Goal: Task Accomplishment & Management: Complete application form

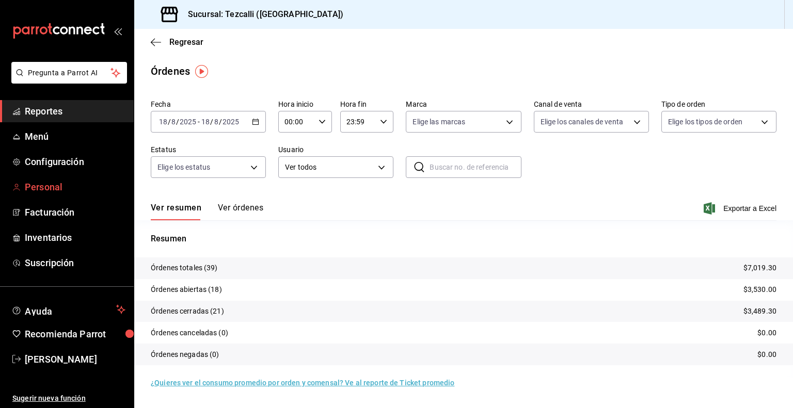
click at [96, 190] on span "Personal" at bounding box center [75, 187] width 101 height 14
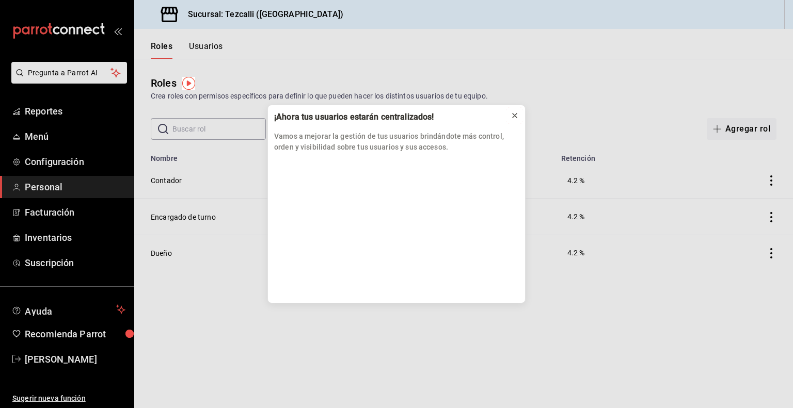
click at [514, 115] on icon at bounding box center [515, 116] width 4 height 4
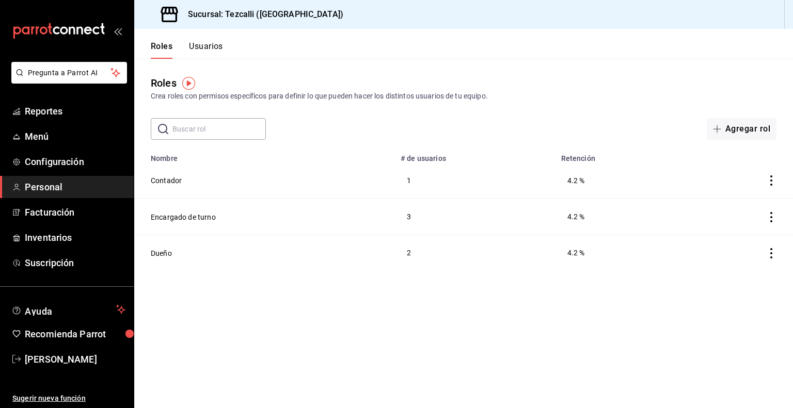
click at [194, 49] on button "Usuarios" at bounding box center [206, 50] width 34 height 18
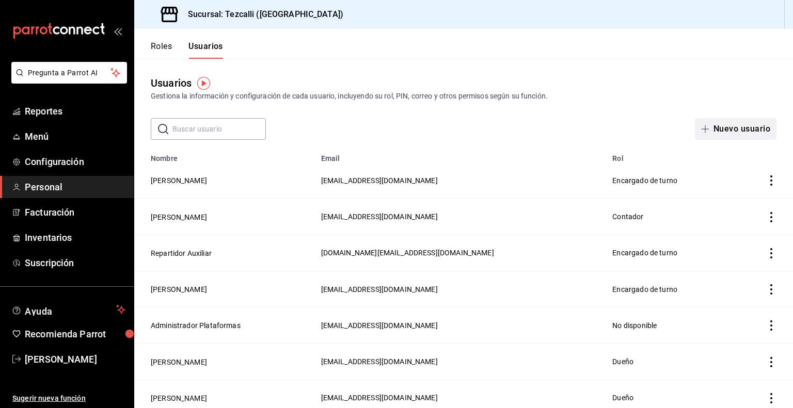
click at [738, 134] on button "Nuevo usuario" at bounding box center [736, 129] width 82 height 22
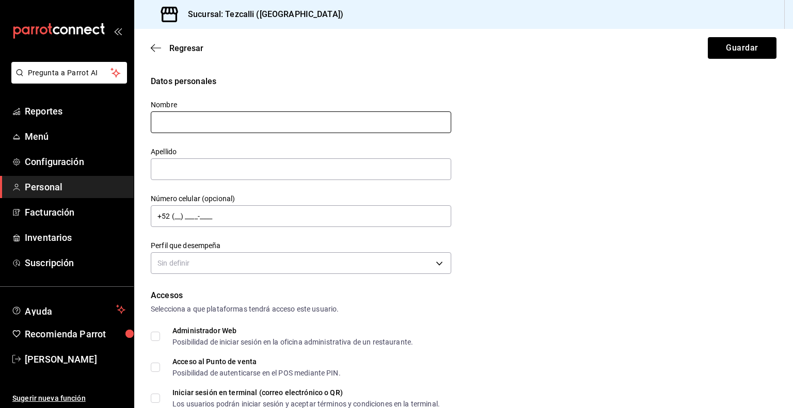
click at [353, 133] on input "text" at bounding box center [301, 123] width 301 height 22
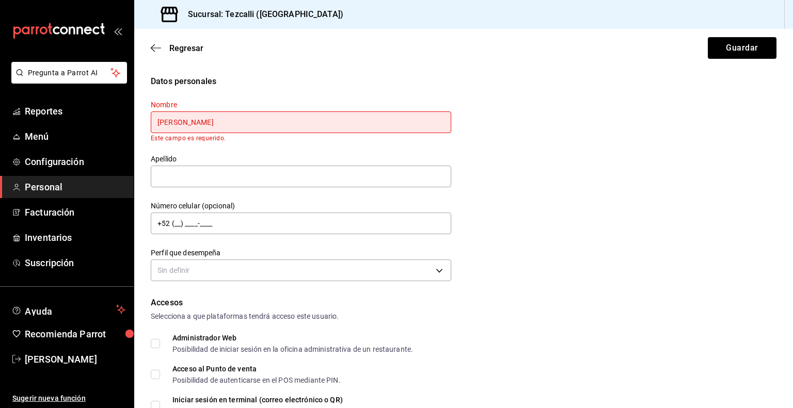
type input "[PERSON_NAME]"
click at [708, 37] on button "Guardar" at bounding box center [742, 48] width 69 height 22
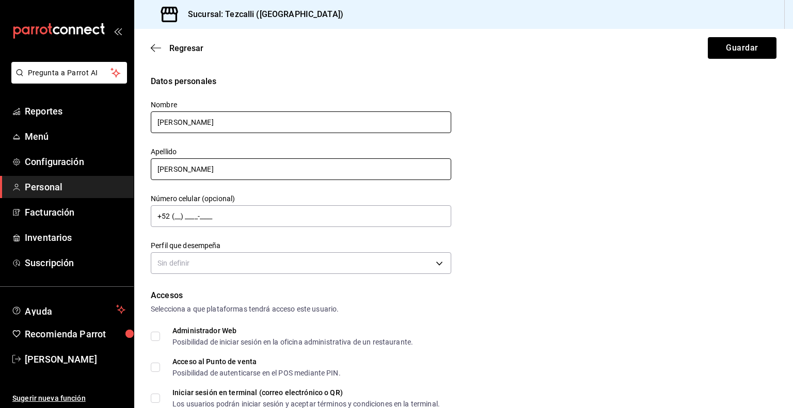
type input "[PERSON_NAME]"
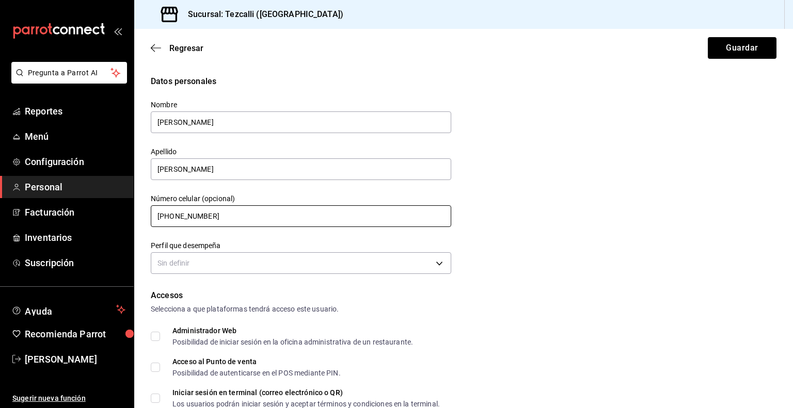
type input "[PHONE_NUMBER]"
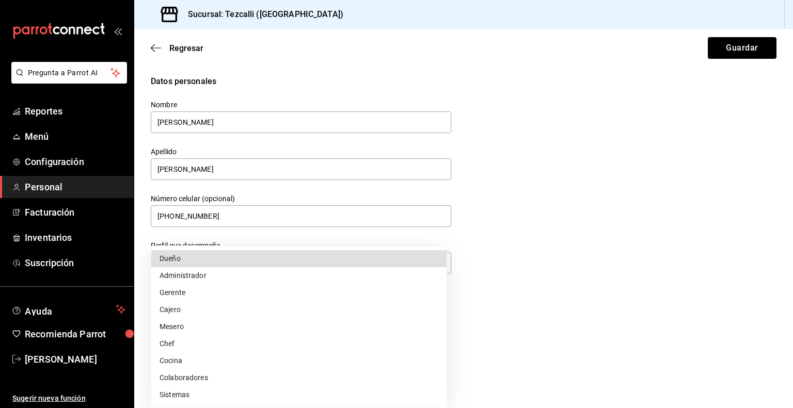
click at [328, 383] on li "Colaboradores" at bounding box center [298, 378] width 295 height 17
type input "STAFF"
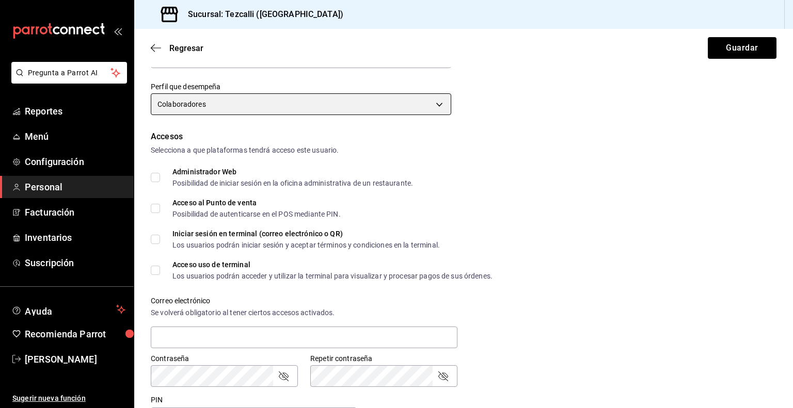
scroll to position [169, 0]
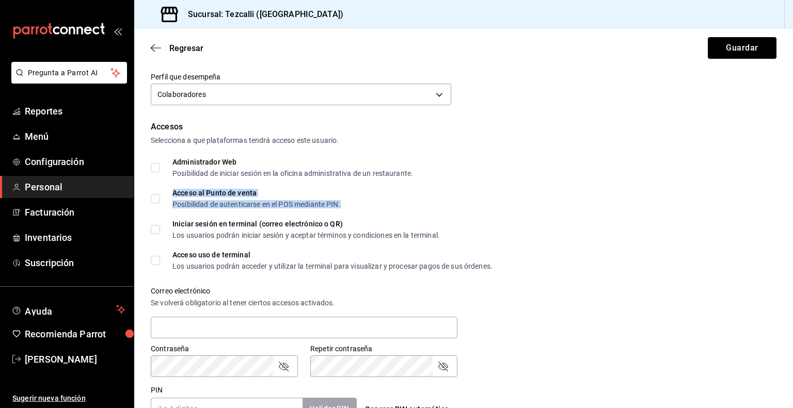
click at [198, 202] on div "Posibilidad de autenticarse en el POS mediante PIN." at bounding box center [256, 204] width 168 height 7
click at [159, 199] on input "Acceso al Punto de venta Posibilidad de autenticarse en el POS mediante PIN." at bounding box center [155, 198] width 9 height 9
checkbox input "true"
click at [154, 229] on input "Iniciar sesión en terminal (correo electrónico o QR) Los usuarios podrán inicia…" at bounding box center [155, 229] width 9 height 9
checkbox input "true"
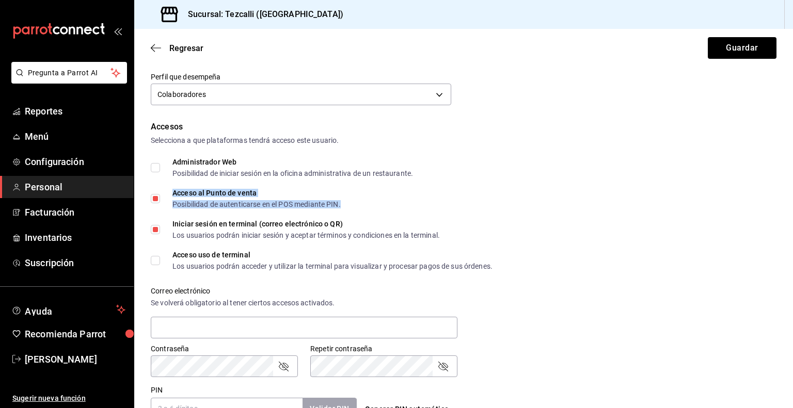
click at [155, 262] on input "Acceso uso de terminal Los usuarios podrán acceder y utilizar la terminal para …" at bounding box center [155, 260] width 9 height 9
checkbox input "true"
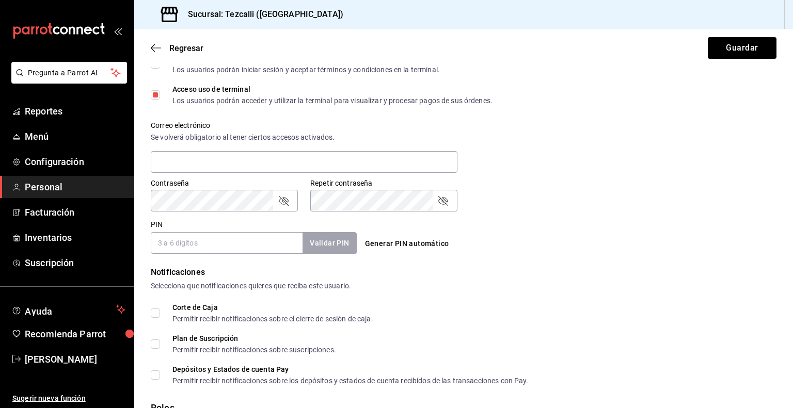
scroll to position [336, 0]
click at [479, 233] on div "Generar PIN automático" at bounding box center [464, 242] width 206 height 19
click at [200, 235] on input "PIN" at bounding box center [227, 242] width 152 height 22
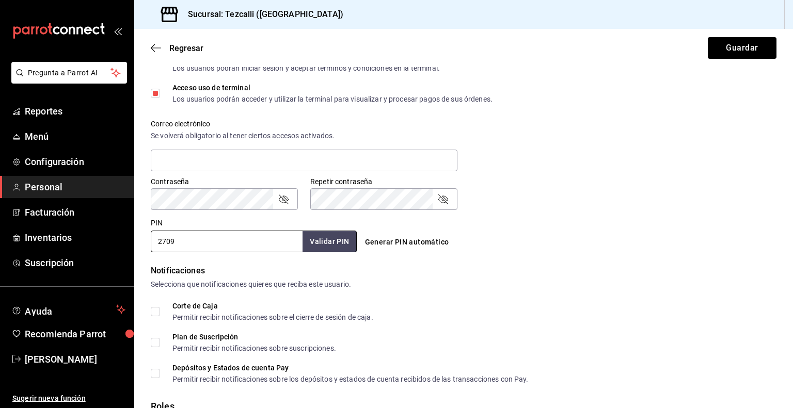
type input "2709"
click at [577, 271] on div "Notificaciones" at bounding box center [464, 271] width 626 height 12
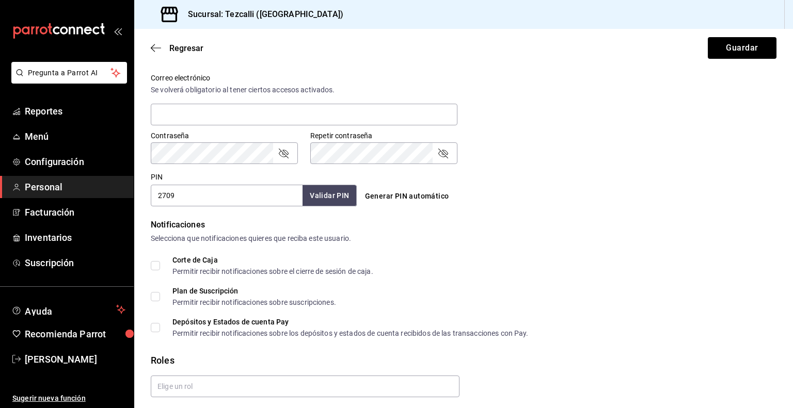
scroll to position [417, 0]
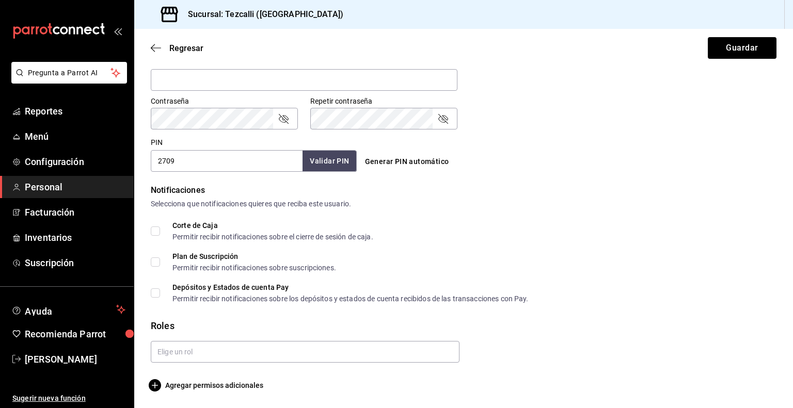
click at [157, 229] on input "Corte de Caja Permitir recibir notificaciones sobre el cierre de sesión de caja." at bounding box center [155, 231] width 9 height 9
checkbox input "true"
click at [251, 355] on input "text" at bounding box center [305, 352] width 309 height 22
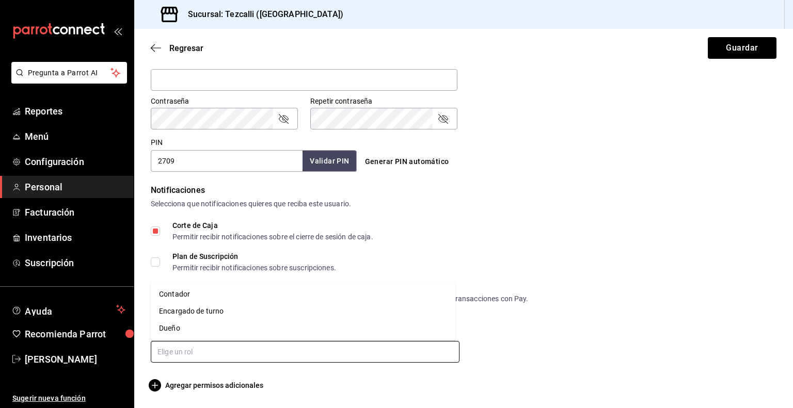
click at [285, 311] on li "Encargado de turno" at bounding box center [303, 311] width 305 height 17
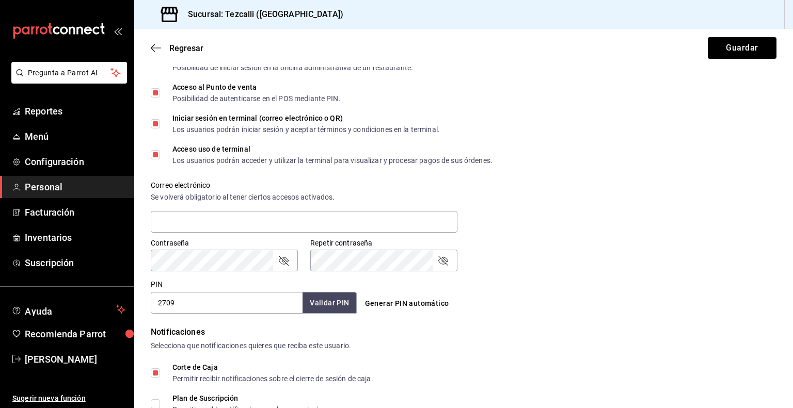
scroll to position [450, 0]
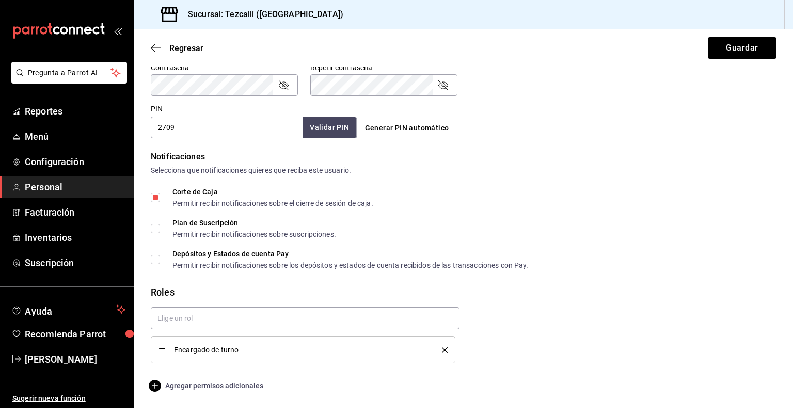
click at [231, 387] on span "Agregar permisos adicionales" at bounding box center [207, 386] width 113 height 12
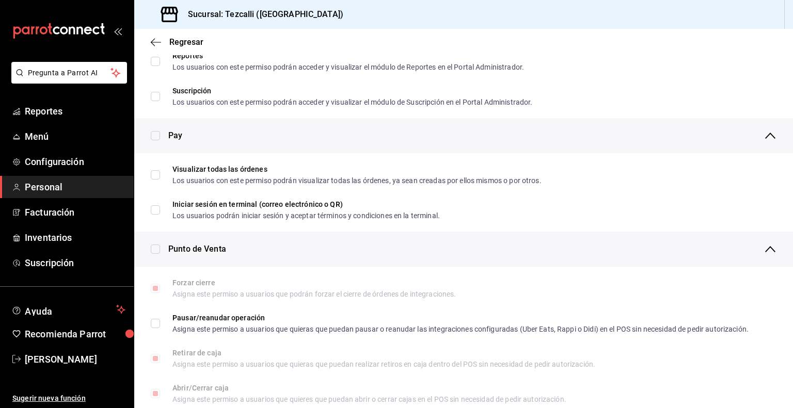
scroll to position [674, 0]
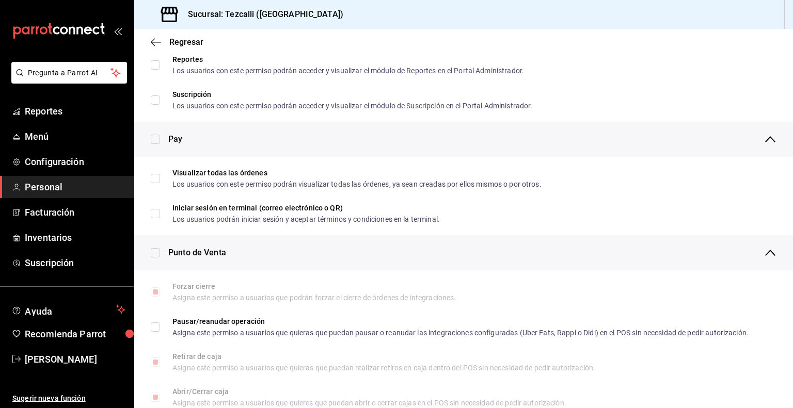
click at [157, 139] on input "checkbox" at bounding box center [155, 139] width 9 height 9
checkbox input "true"
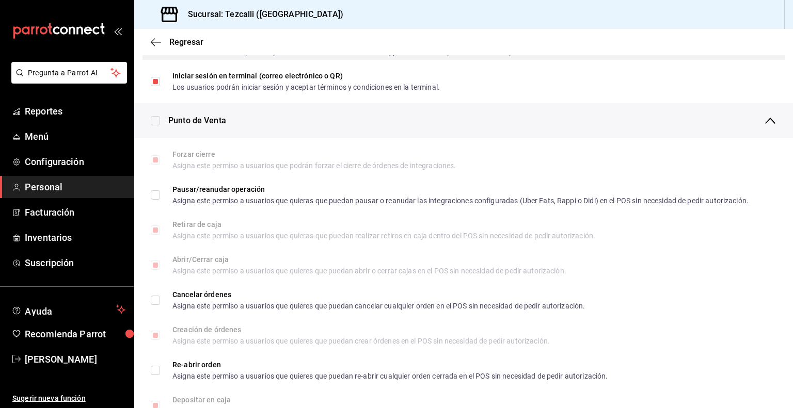
scroll to position [807, 0]
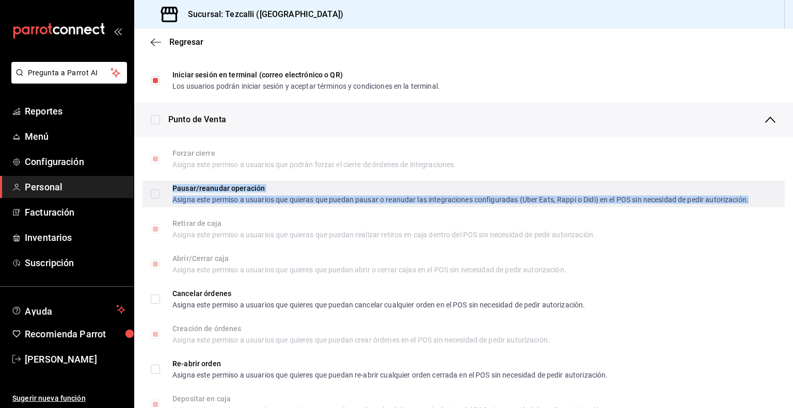
click at [177, 188] on div "Pausar/reanudar operación" at bounding box center [460, 188] width 576 height 7
checkbox input "true"
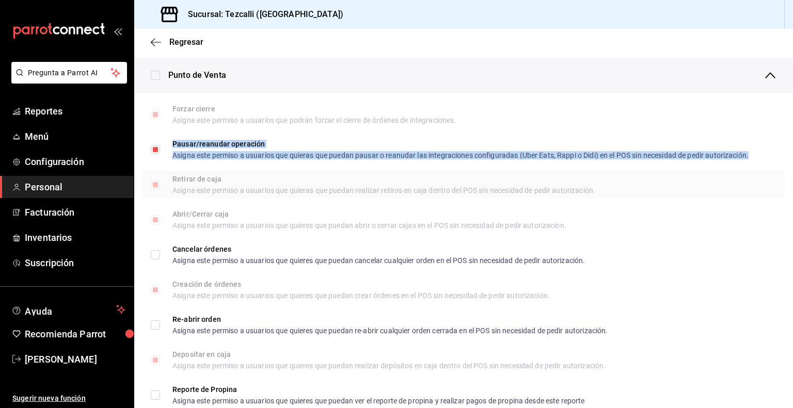
scroll to position [855, 0]
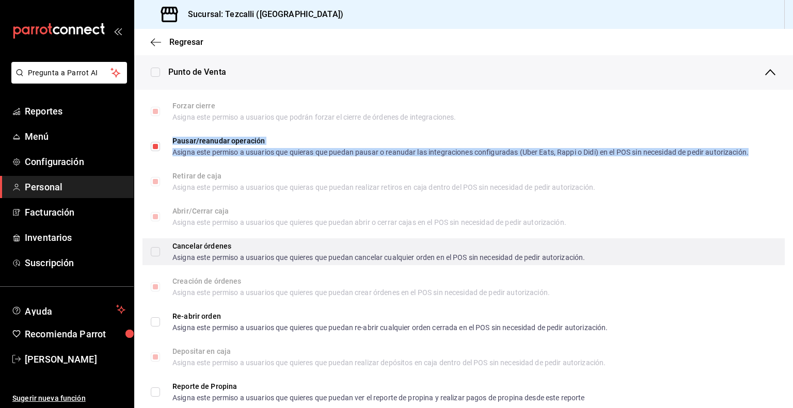
click at [155, 254] on input "Cancelar órdenes Asigna este permiso a usuarios que quieres que puedan cancelar…" at bounding box center [155, 251] width 9 height 9
checkbox input "true"
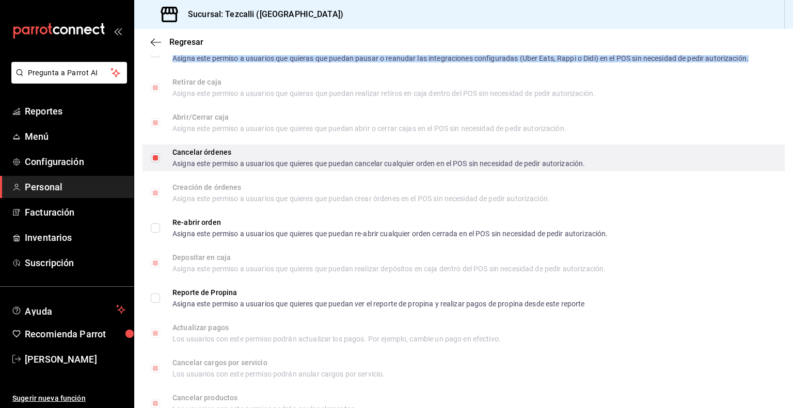
scroll to position [950, 0]
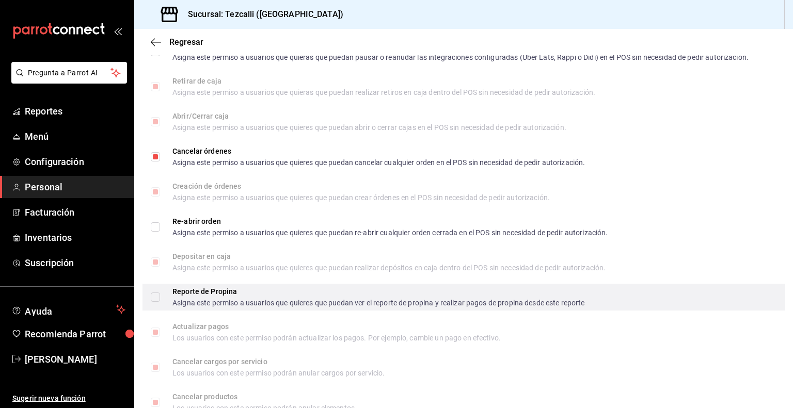
click at [164, 295] on span "Reporte de Propina Asigna este permiso a usuarios que quieres que puedan ver el…" at bounding box center [372, 297] width 425 height 19
click at [160, 295] on input "Reporte de Propina Asigna este permiso a usuarios que quieres que puedan ver el…" at bounding box center [155, 297] width 9 height 9
click at [154, 296] on input "Reporte de Propina Asigna este permiso a usuarios que quieres que puedan ver el…" at bounding box center [155, 297] width 9 height 9
checkbox input "true"
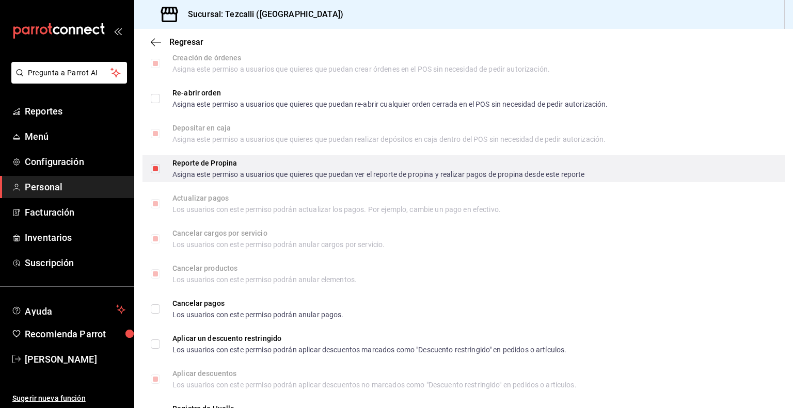
scroll to position [1081, 0]
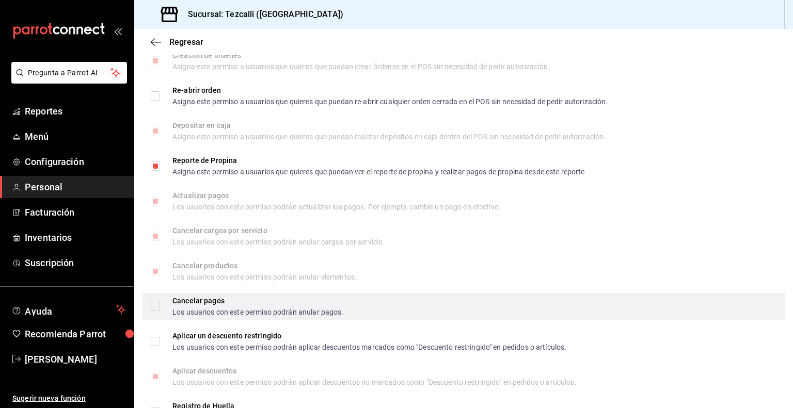
click at [158, 304] on input "Cancelar pagos Los usuarios con este permiso podrán anular pagos." at bounding box center [155, 306] width 9 height 9
checkbox input "false"
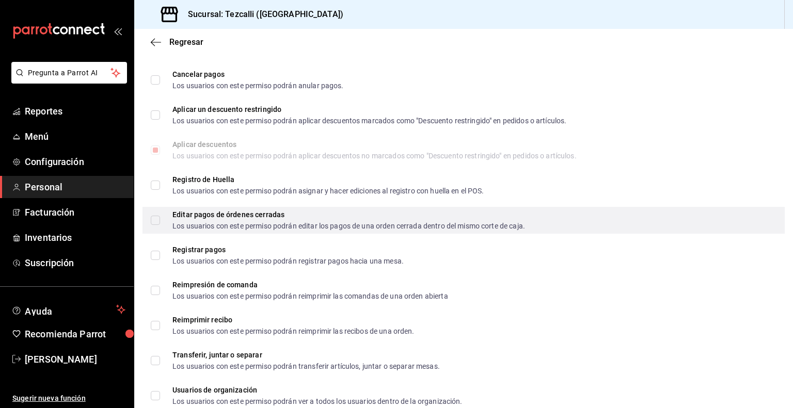
scroll to position [1309, 0]
click at [152, 219] on input "Editar pagos de órdenes cerradas Los usuarios con este permiso podrán editar lo…" at bounding box center [155, 218] width 9 height 9
checkbox input "true"
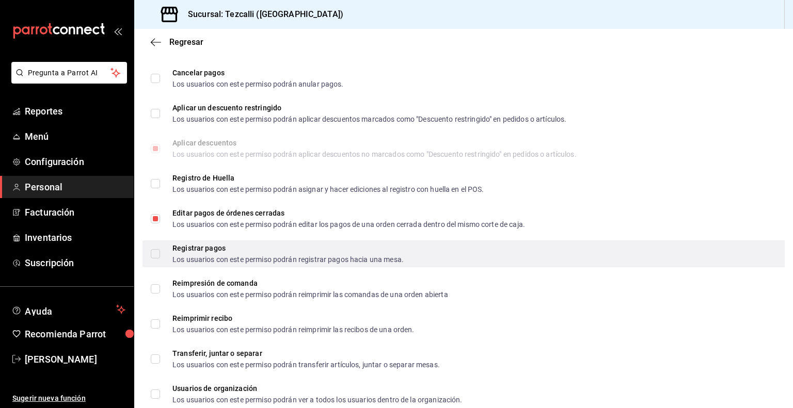
click at [155, 254] on input "Registrar pagos Los usuarios con este permiso podrán registrar pagos hacia una …" at bounding box center [155, 253] width 9 height 9
checkbox input "true"
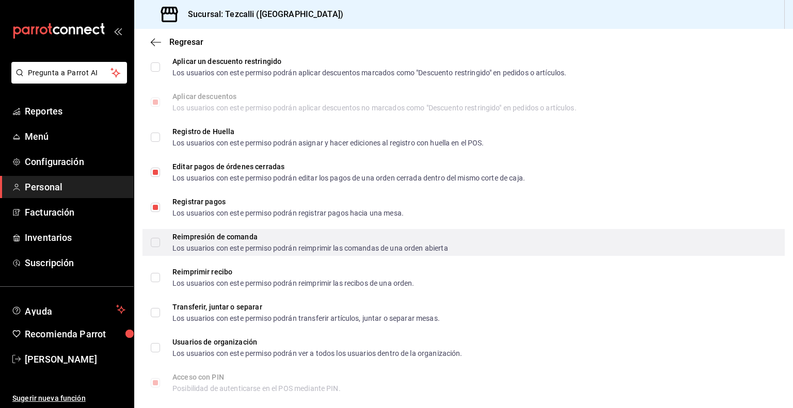
click at [159, 247] on label "Reimpresión de comanda Los usuarios con este permiso podrán reimprimir las coma…" at bounding box center [299, 242] width 297 height 19
click at [159, 247] on input "Reimpresión de comanda Los usuarios con este permiso podrán reimprimir las coma…" at bounding box center [155, 242] width 9 height 9
click at [155, 241] on input "Reimpresión de comanda Los usuarios con este permiso podrán reimprimir las coma…" at bounding box center [155, 242] width 9 height 9
checkbox input "true"
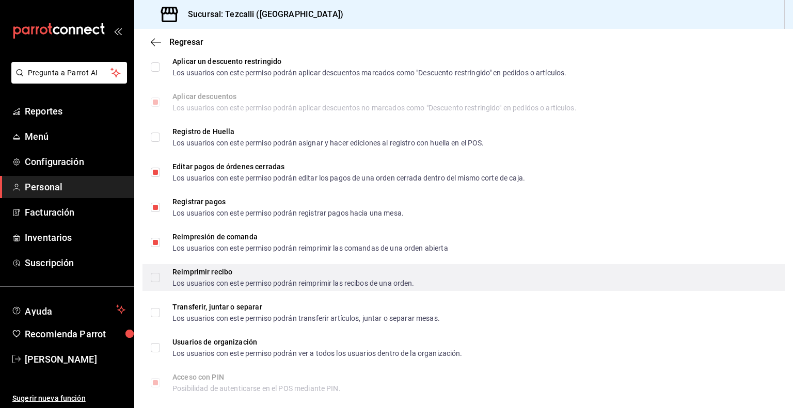
click at [155, 277] on input "Reimprimir recibo Los usuarios con este permiso podrán reimprimir las recibos d…" at bounding box center [155, 277] width 9 height 9
checkbox input "true"
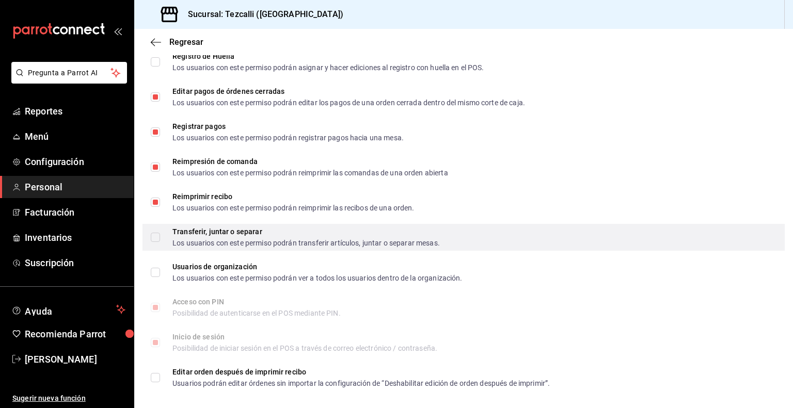
click at [156, 237] on input "Transferir, juntar o separar Los usuarios con este permiso podrán transferir ar…" at bounding box center [155, 237] width 9 height 9
checkbox input "true"
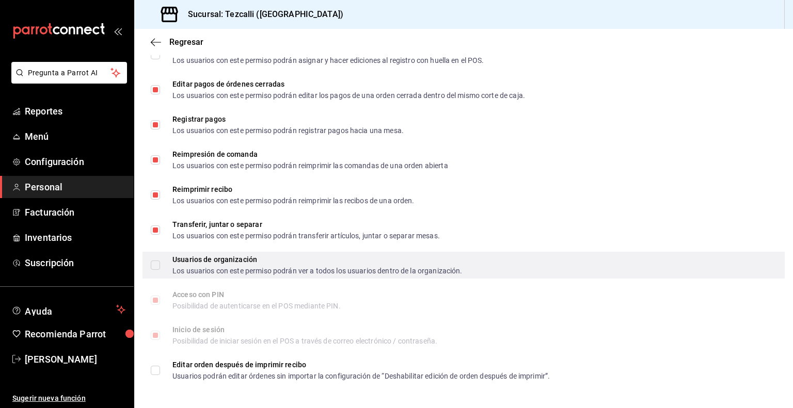
scroll to position [1438, 0]
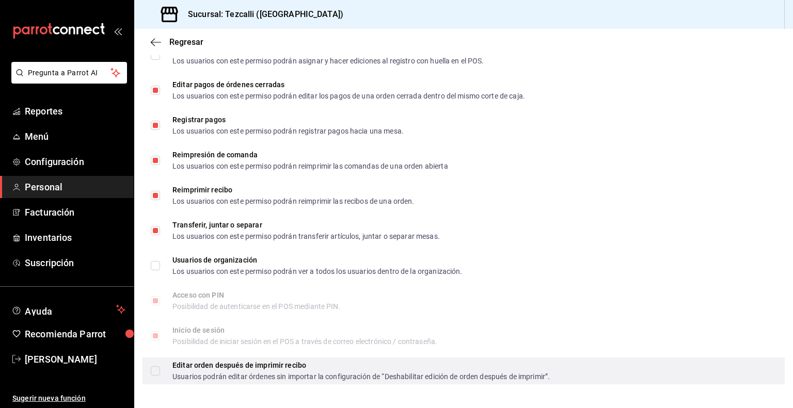
click at [159, 371] on input "Editar orden después de imprimir recibo Usuarios podrán editar órdenes sin impo…" at bounding box center [155, 371] width 9 height 9
checkbox input "true"
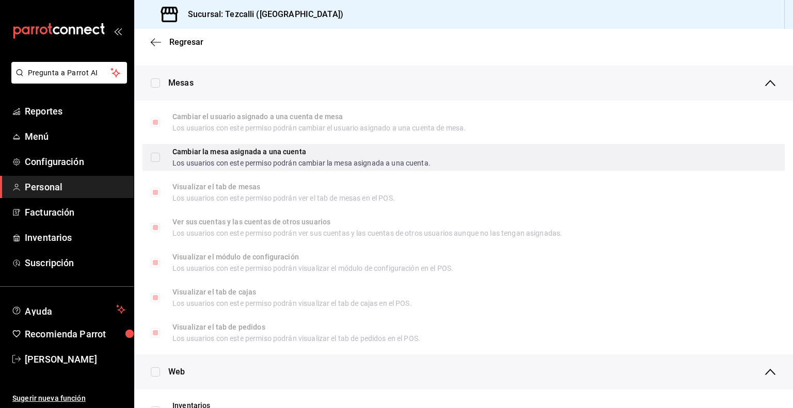
scroll to position [0, 0]
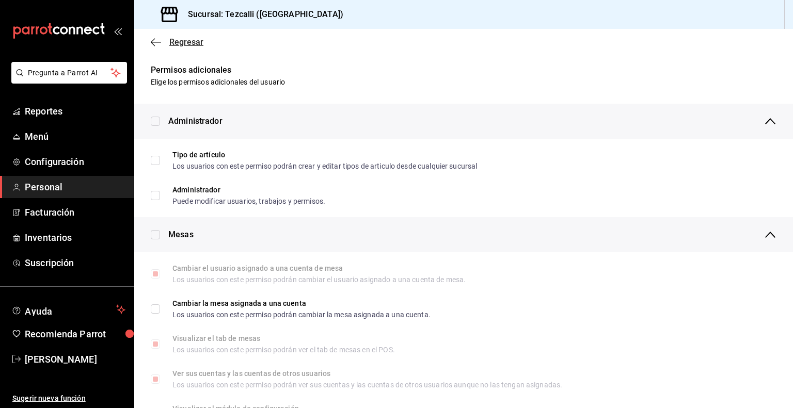
click at [183, 41] on span "Regresar" at bounding box center [186, 42] width 34 height 10
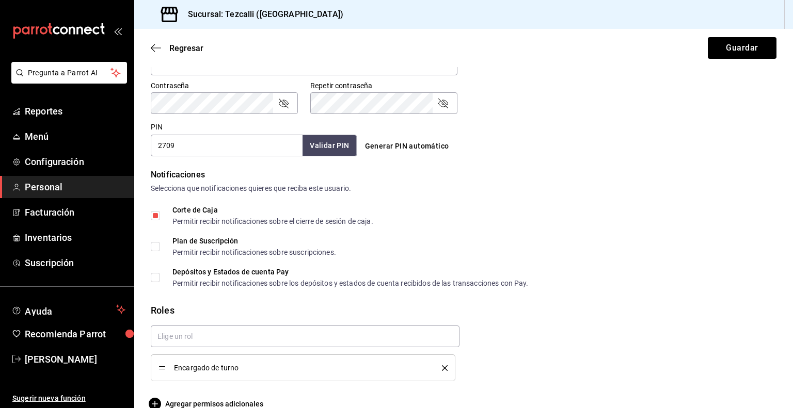
scroll to position [432, 0]
click at [335, 141] on button "Validar PIN" at bounding box center [329, 146] width 55 height 22
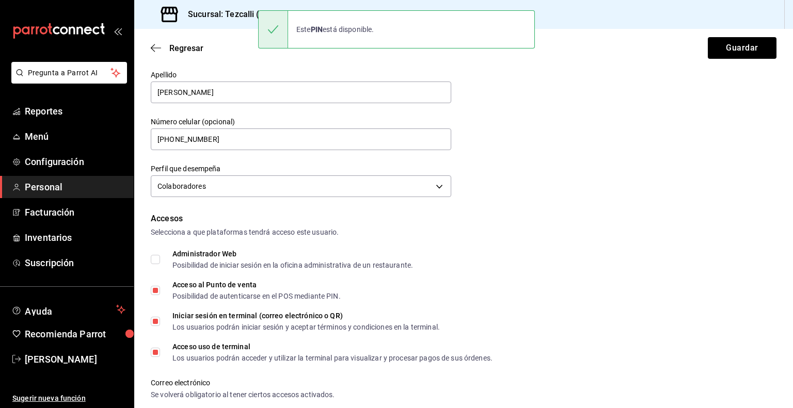
scroll to position [0, 0]
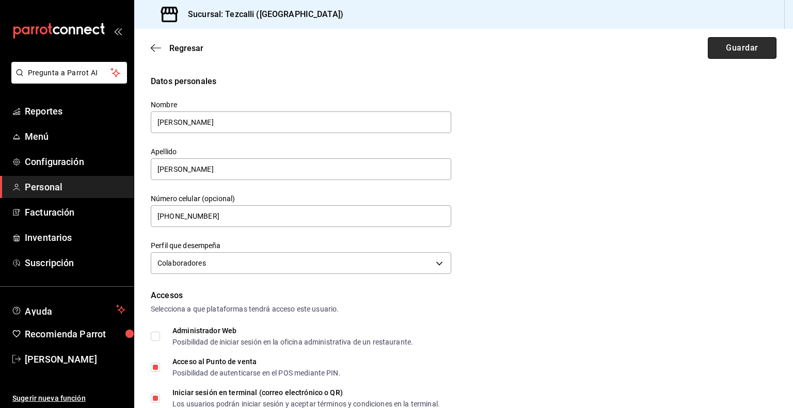
click at [744, 52] on button "Guardar" at bounding box center [742, 48] width 69 height 22
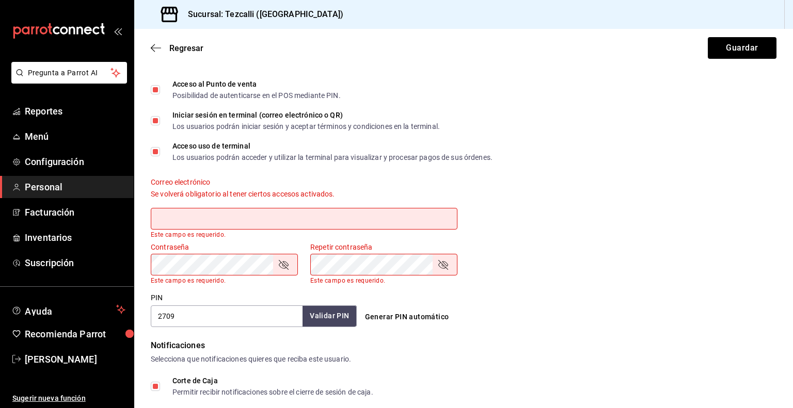
click at [328, 220] on input "text" at bounding box center [304, 219] width 307 height 22
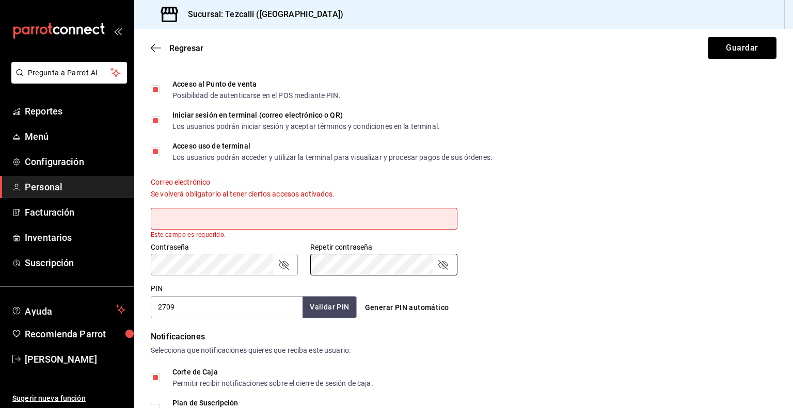
click at [336, 216] on input "text" at bounding box center [304, 219] width 307 height 22
click at [345, 215] on input "text" at bounding box center [304, 219] width 307 height 22
click at [518, 189] on div "Correo electrónico Se volverá obligatorio al tener ciertos accesos activados. E…" at bounding box center [457, 201] width 638 height 73
click at [317, 209] on input "text" at bounding box center [304, 219] width 307 height 22
paste input "[EMAIL_ADDRESS][DOMAIN_NAME]"
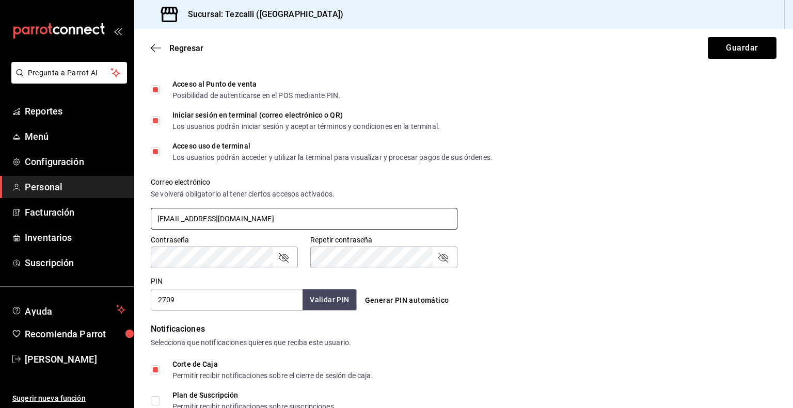
type input "[EMAIL_ADDRESS][DOMAIN_NAME]"
drag, startPoint x: 533, startPoint y: 248, endPoint x: 531, endPoint y: 270, distance: 21.8
click at [531, 270] on div "Accesos Selecciona a que plataformas tendrá acceso este usuario. Administrador …" at bounding box center [464, 161] width 626 height 299
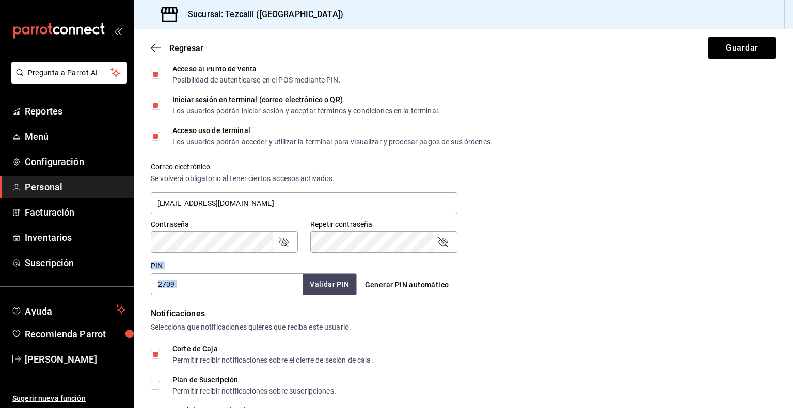
scroll to position [293, 0]
click at [316, 202] on input "[EMAIL_ADDRESS][DOMAIN_NAME]" at bounding box center [304, 204] width 307 height 22
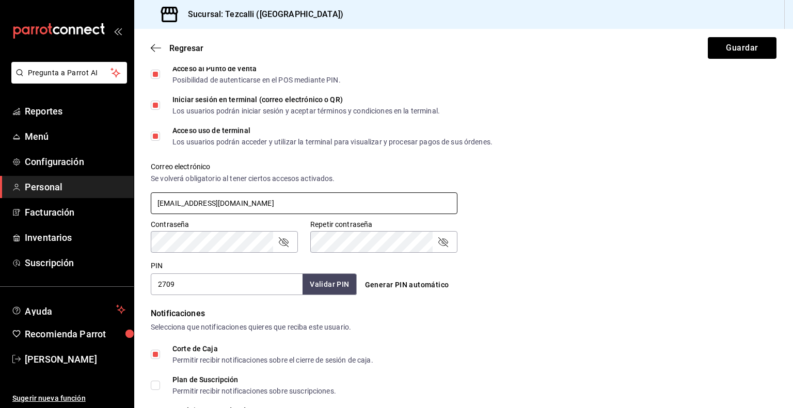
click at [316, 202] on input "[EMAIL_ADDRESS][DOMAIN_NAME]" at bounding box center [304, 204] width 307 height 22
click at [285, 239] on icon "passwordField" at bounding box center [283, 242] width 12 height 12
click at [284, 242] on icon "passwordField" at bounding box center [283, 242] width 12 height 12
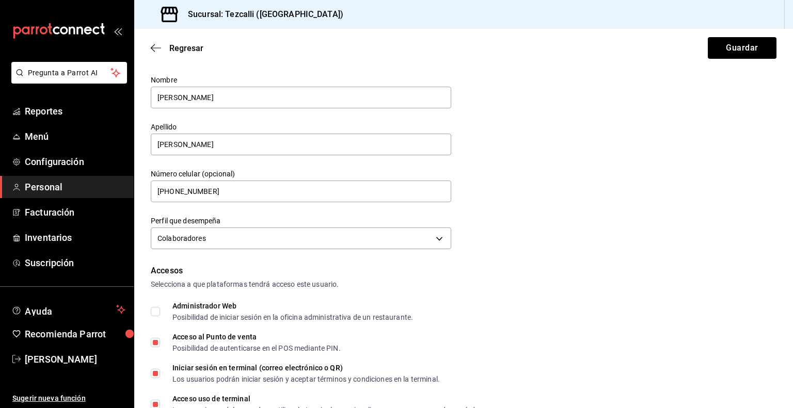
scroll to position [0, 0]
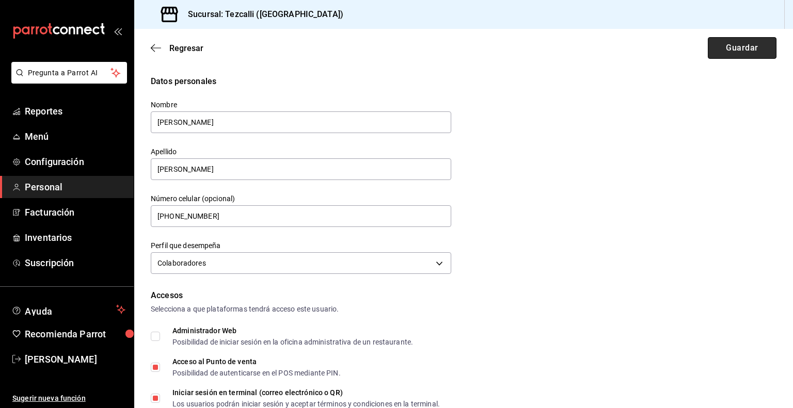
click at [719, 51] on button "Guardar" at bounding box center [742, 48] width 69 height 22
